Goal: Task Accomplishment & Management: Use online tool/utility

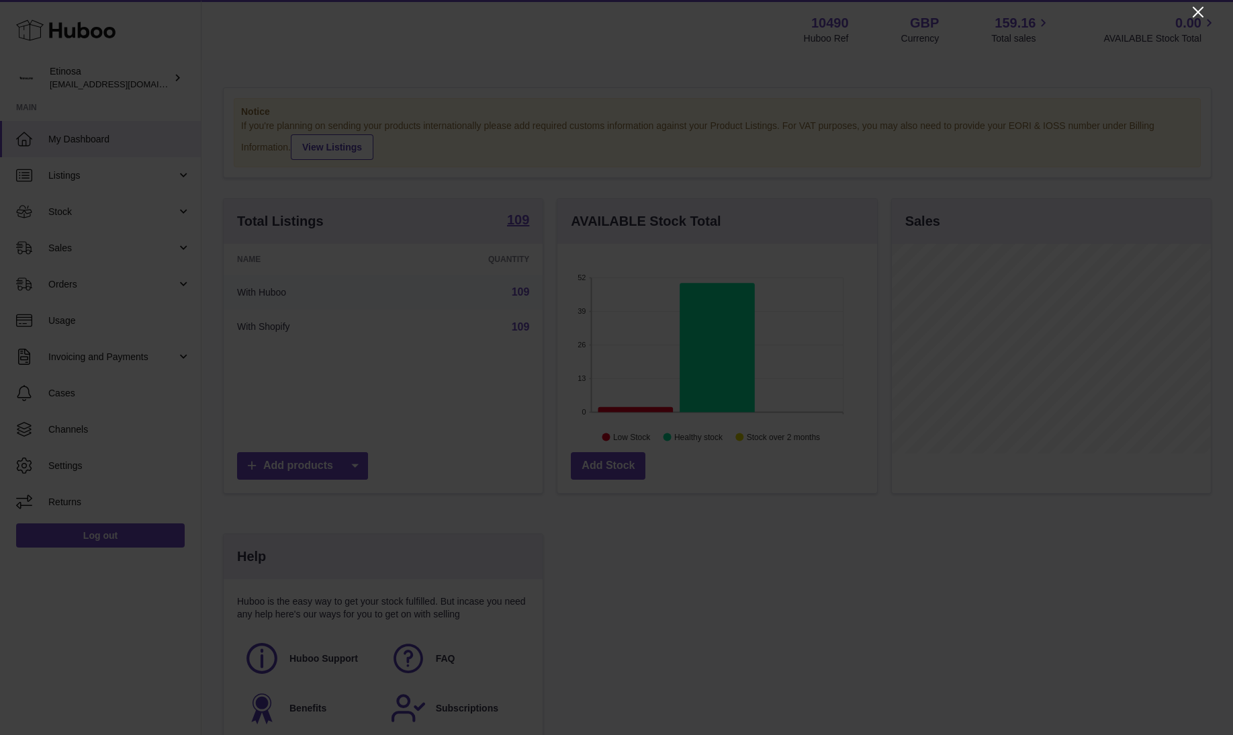
click at [821, 13] on icon "Close" at bounding box center [1198, 12] width 16 height 16
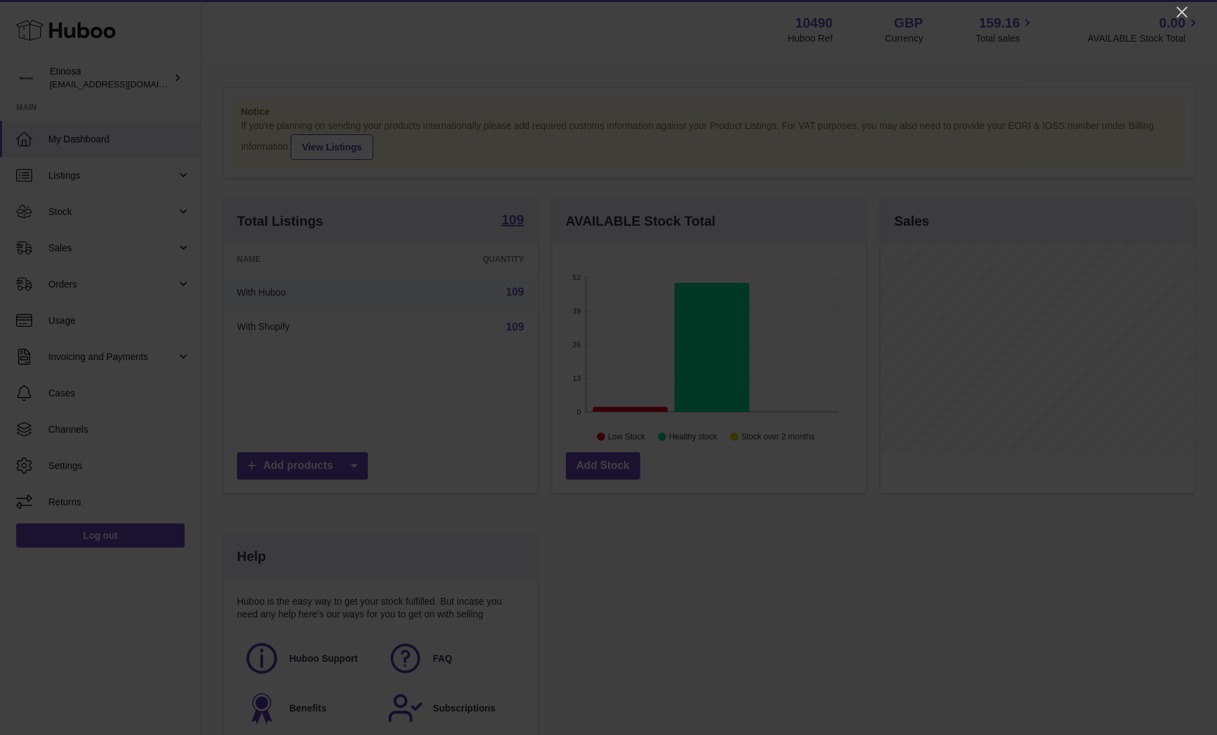
scroll to position [671269, 671165]
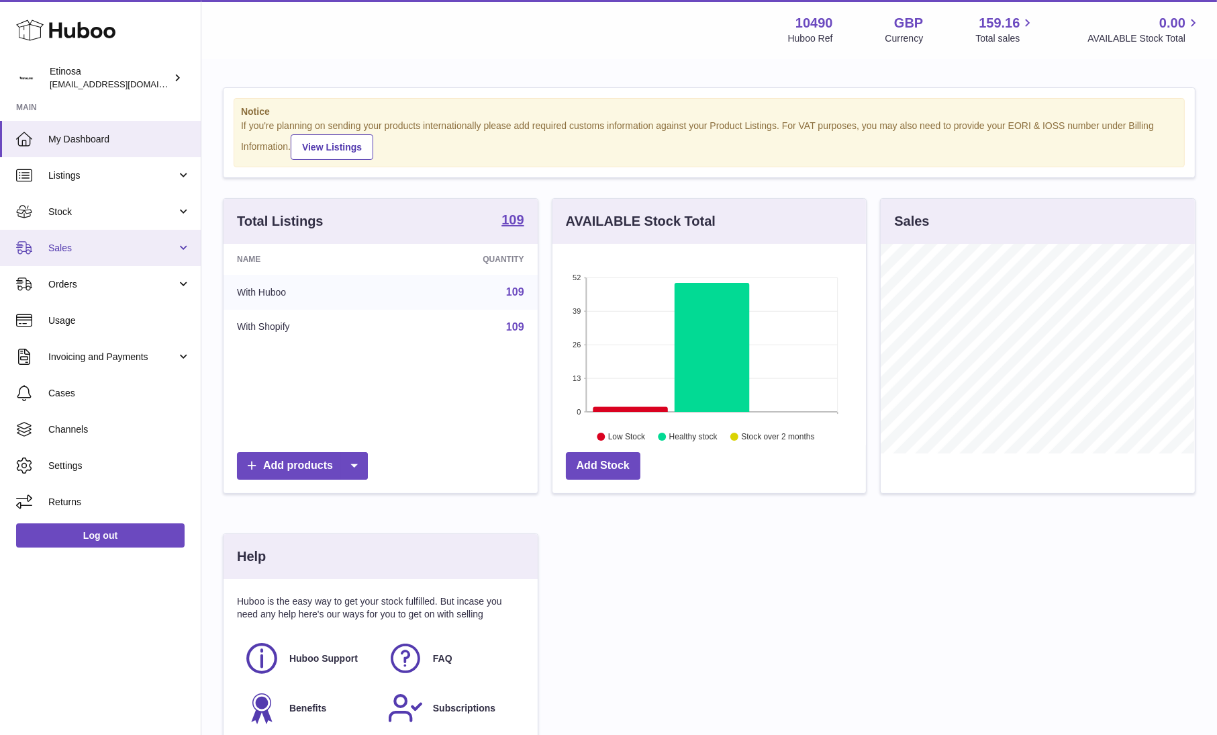
click at [107, 242] on span "Sales" at bounding box center [112, 248] width 128 height 13
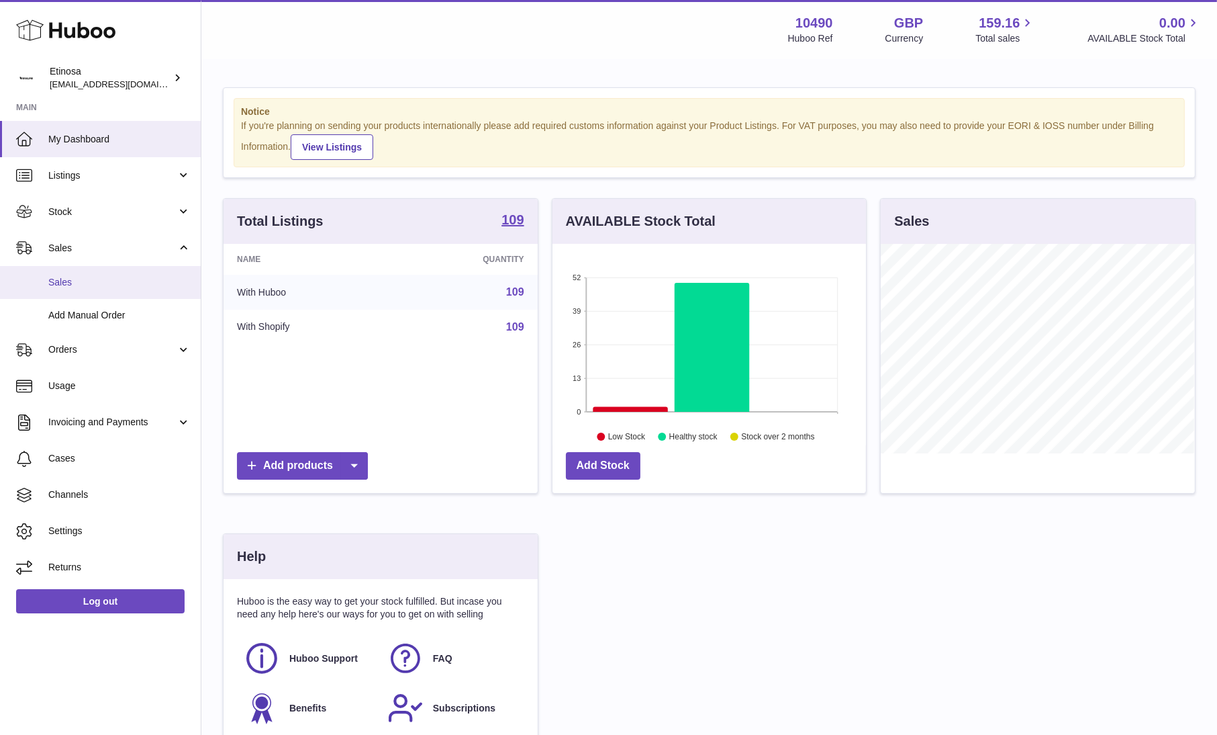
click at [70, 281] on span "Sales" at bounding box center [119, 282] width 142 height 13
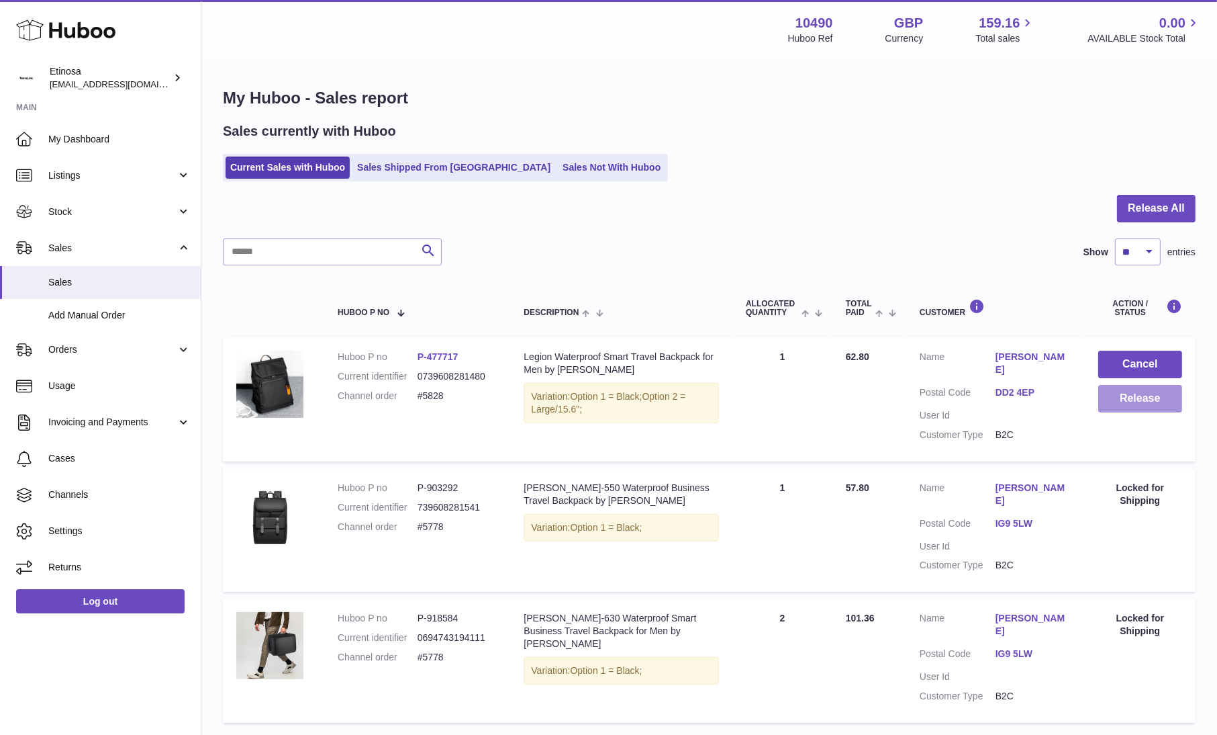
click at [1122, 398] on button "Release" at bounding box center [1141, 399] width 84 height 28
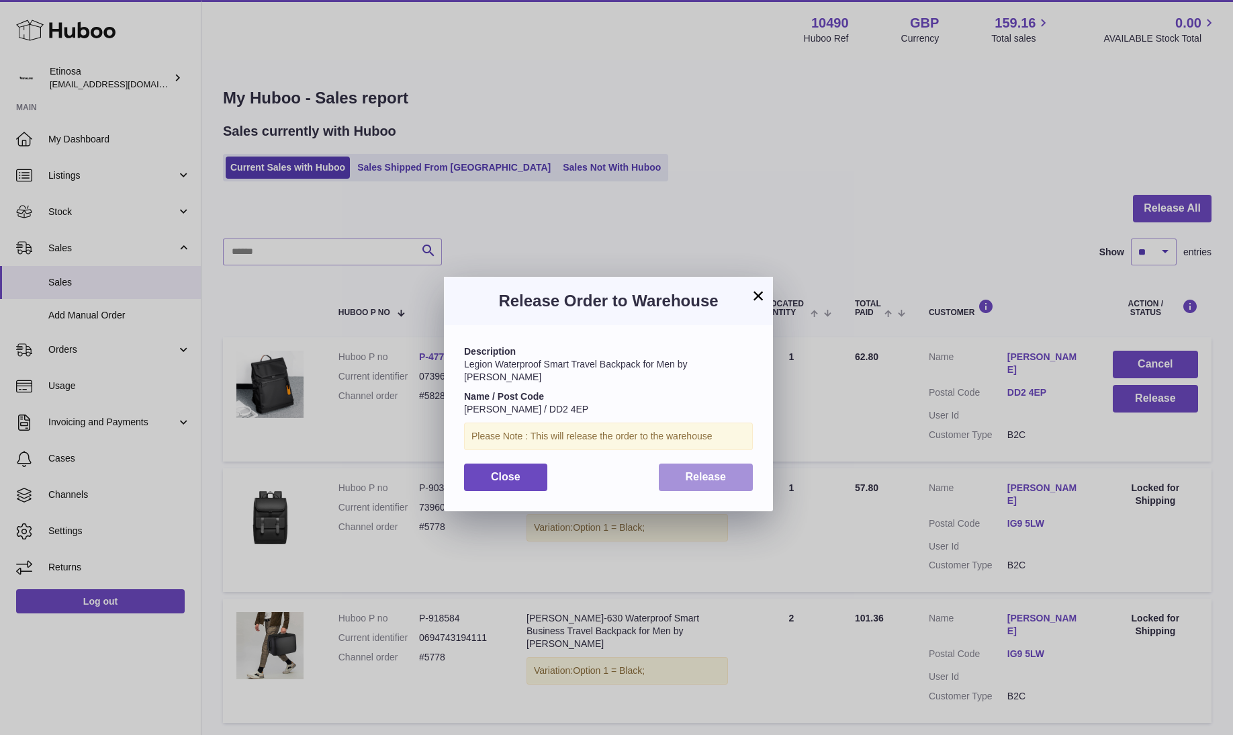
click at [686, 471] on span "Release" at bounding box center [706, 476] width 41 height 11
